Goal: Information Seeking & Learning: Learn about a topic

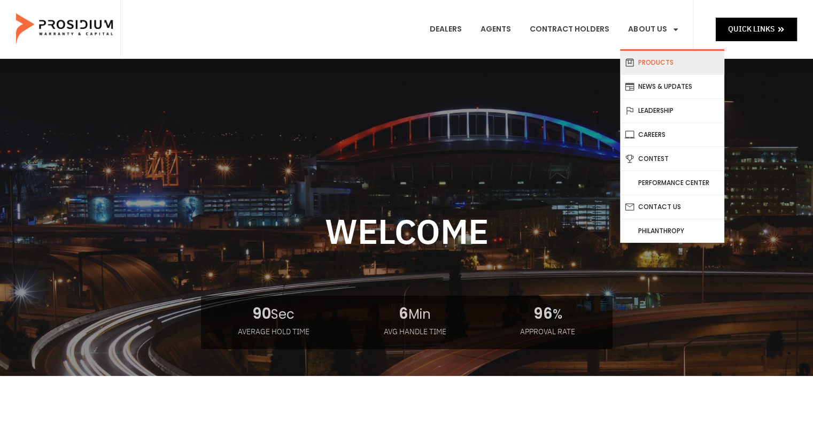
click at [664, 67] on link "Products" at bounding box center [672, 63] width 104 height 24
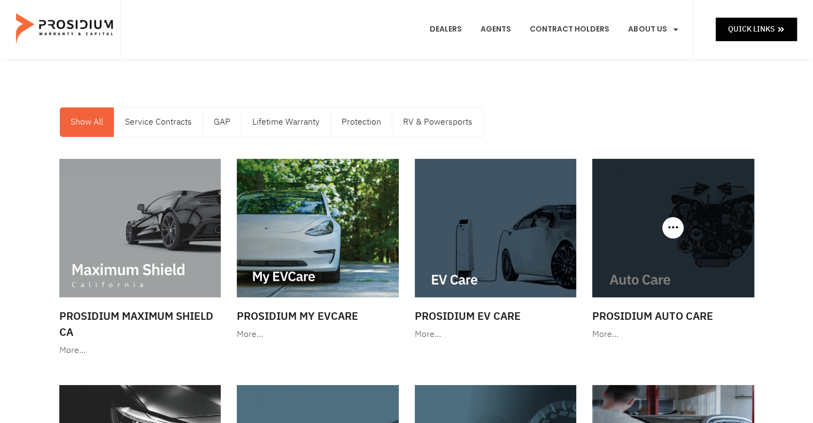
click at [639, 250] on img at bounding box center [673, 228] width 162 height 138
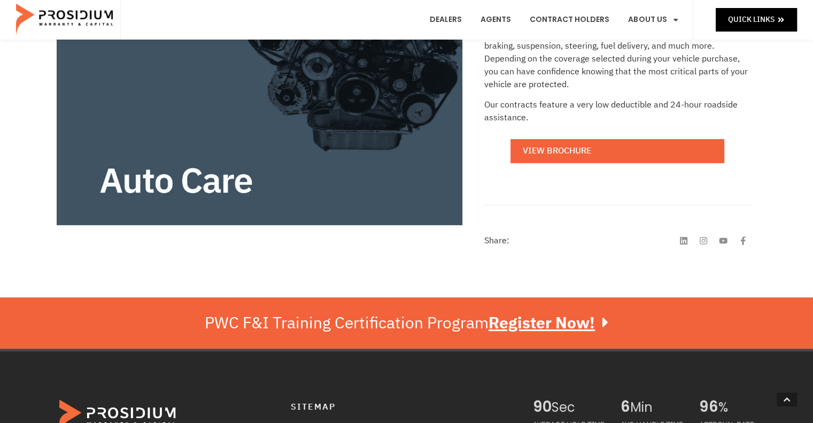
scroll to position [327, 0]
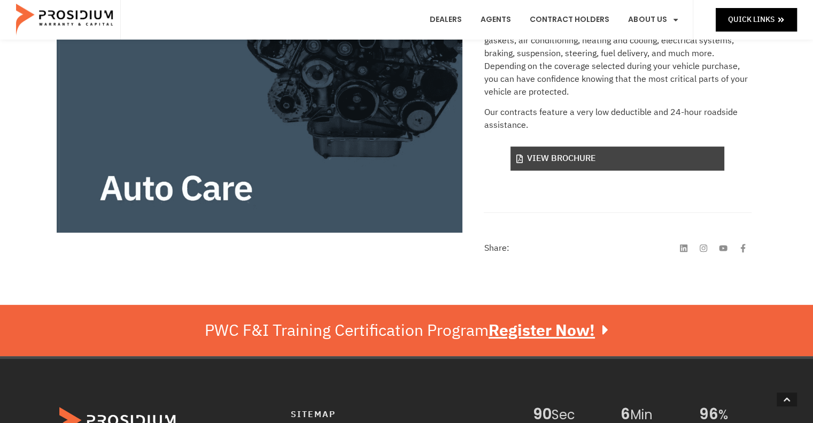
click at [625, 159] on link "View Brochure" at bounding box center [617, 158] width 214 height 24
